Goal: Task Accomplishment & Management: Use online tool/utility

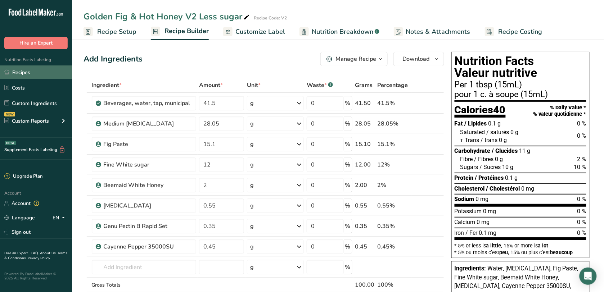
click at [43, 71] on link "Recipes" at bounding box center [36, 73] width 72 height 14
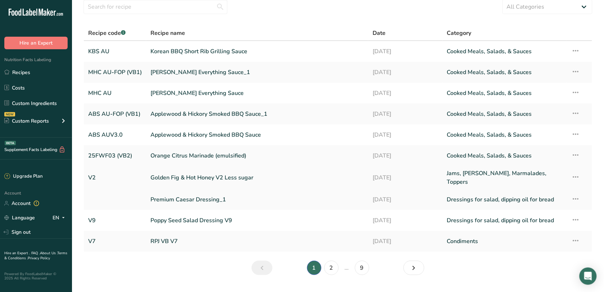
scroll to position [43, 0]
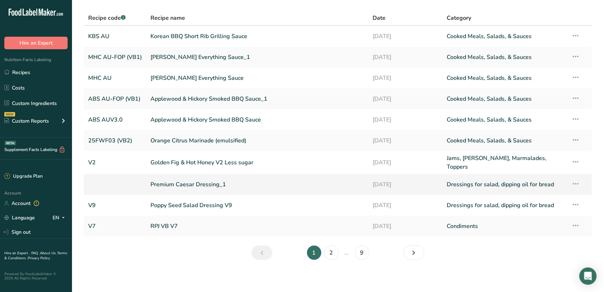
click at [242, 183] on link "Premium Caesar Dressing_1" at bounding box center [258, 184] width 214 height 15
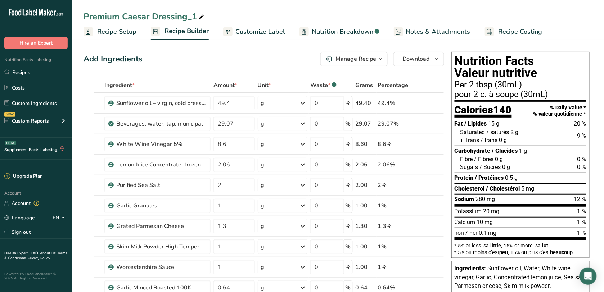
click at [100, 34] on span "Recipe Setup" at bounding box center [116, 32] width 39 height 10
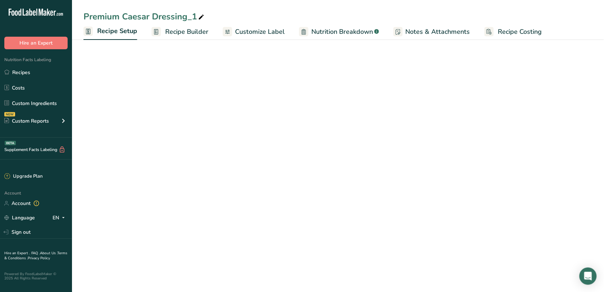
select select "19"
select select "22"
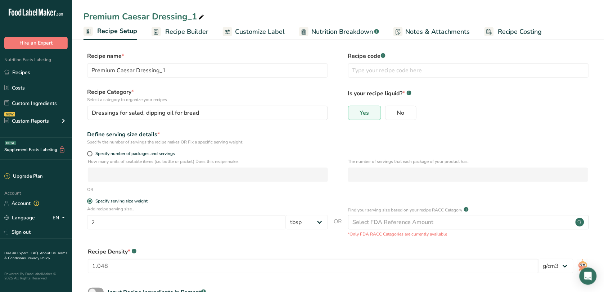
click at [433, 31] on span "Notes & Attachments" at bounding box center [438, 32] width 64 height 10
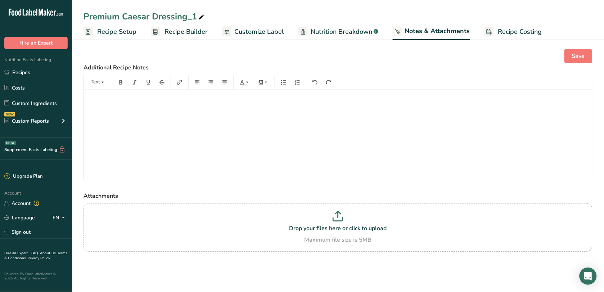
click at [111, 27] on span "Recipe Setup" at bounding box center [116, 32] width 39 height 10
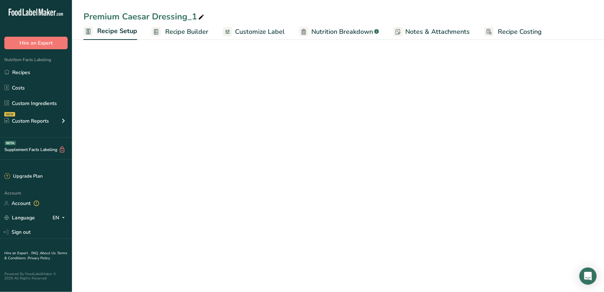
select select "19"
select select "22"
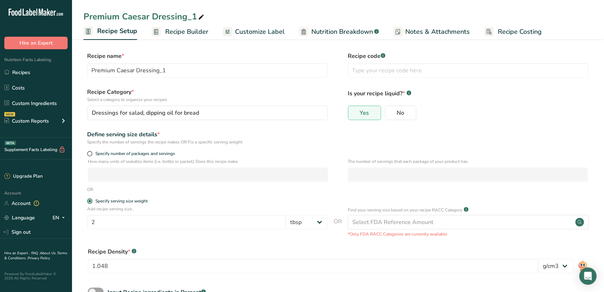
click at [538, 107] on div "Yes No" at bounding box center [468, 115] width 241 height 19
click at [41, 73] on link "Recipes" at bounding box center [36, 73] width 72 height 14
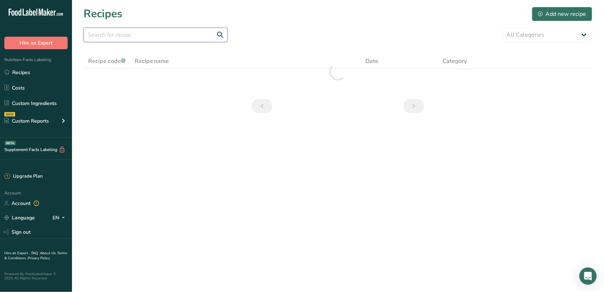
click at [167, 32] on input "text" at bounding box center [156, 35] width 144 height 14
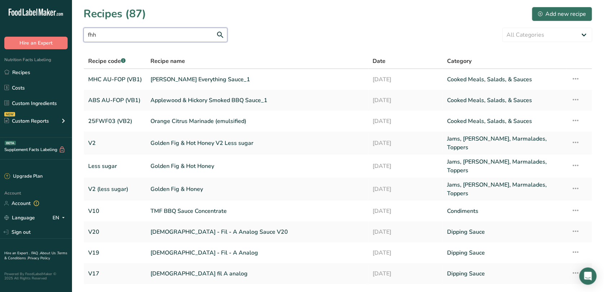
drag, startPoint x: 146, startPoint y: 34, endPoint x: 48, endPoint y: 35, distance: 98.0
click at [48, 35] on div ".a-20{fill:#fff;} Hire an Expert Nutrition Facts Labeling Recipes Costs Custom …" at bounding box center [302, 171] width 604 height 342
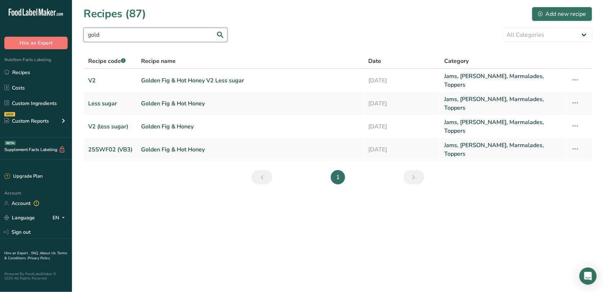
type input "gold"
